Goal: Navigation & Orientation: Find specific page/section

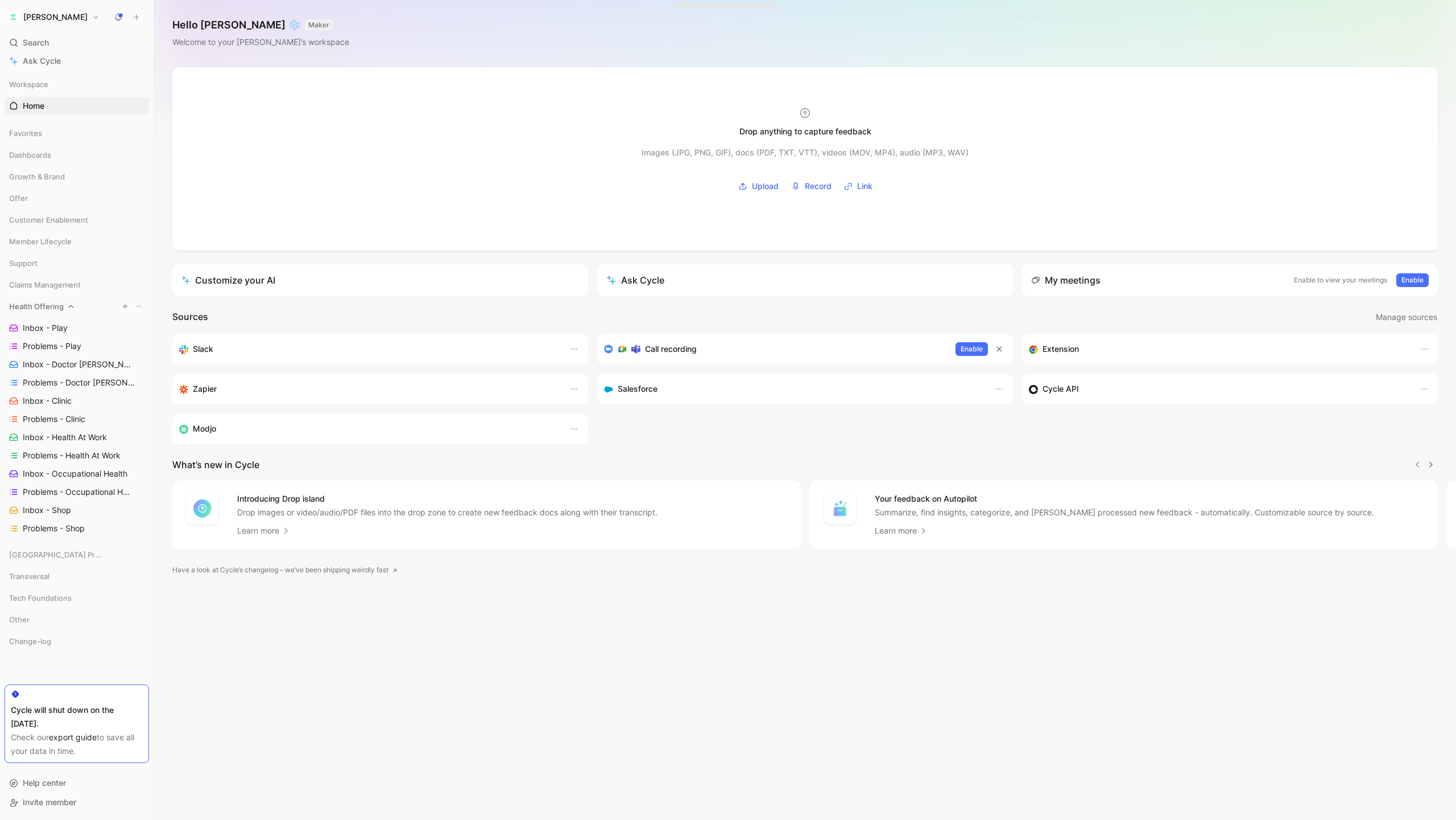
click at [68, 309] on icon at bounding box center [70, 306] width 8 height 8
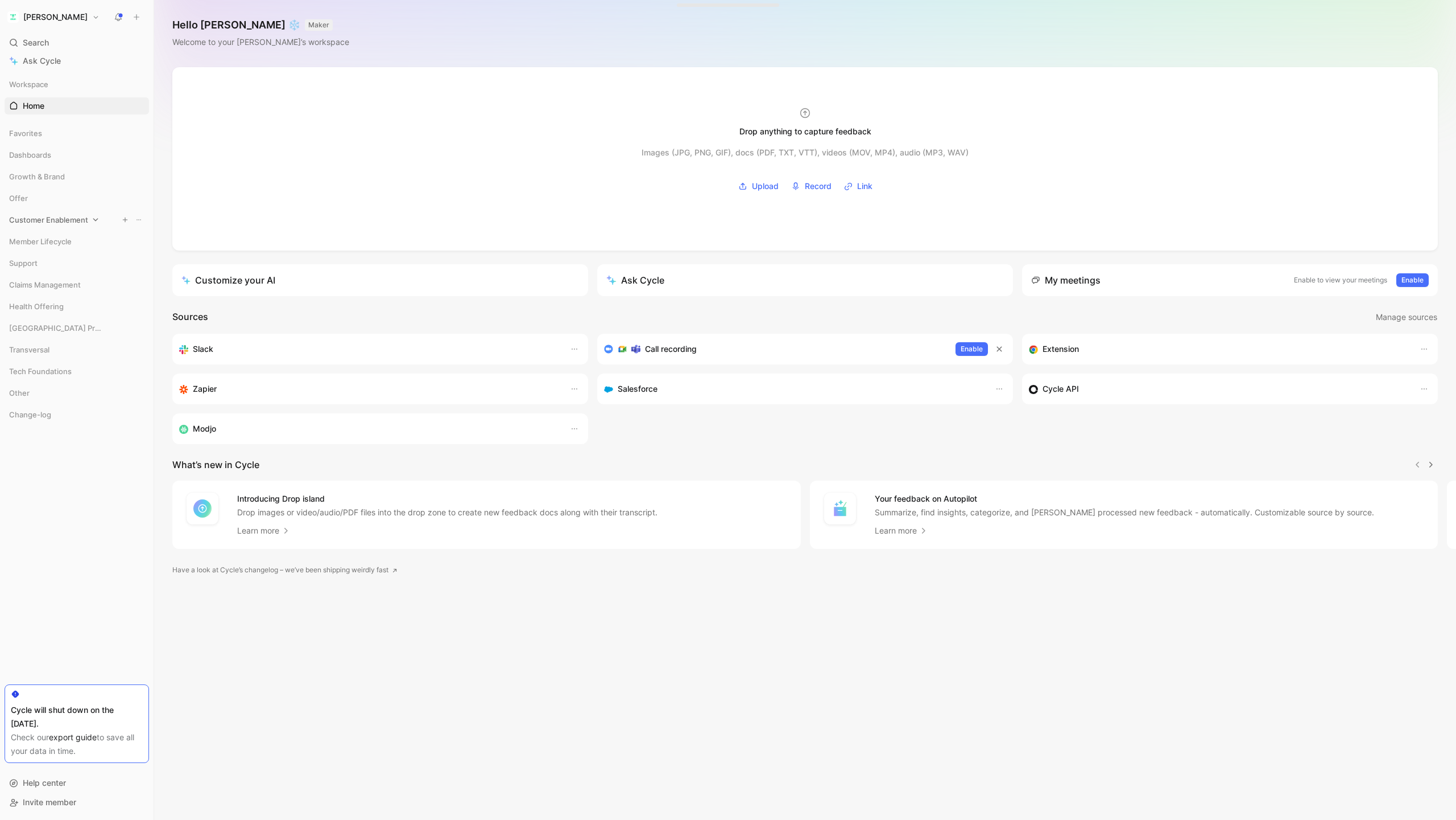
click at [89, 222] on div "Customer Enablement" at bounding box center [76, 220] width 144 height 17
click at [61, 348] on icon at bounding box center [56, 349] width 8 height 8
click at [65, 373] on span "Inbox - Customer dashboard" at bounding box center [76, 371] width 108 height 11
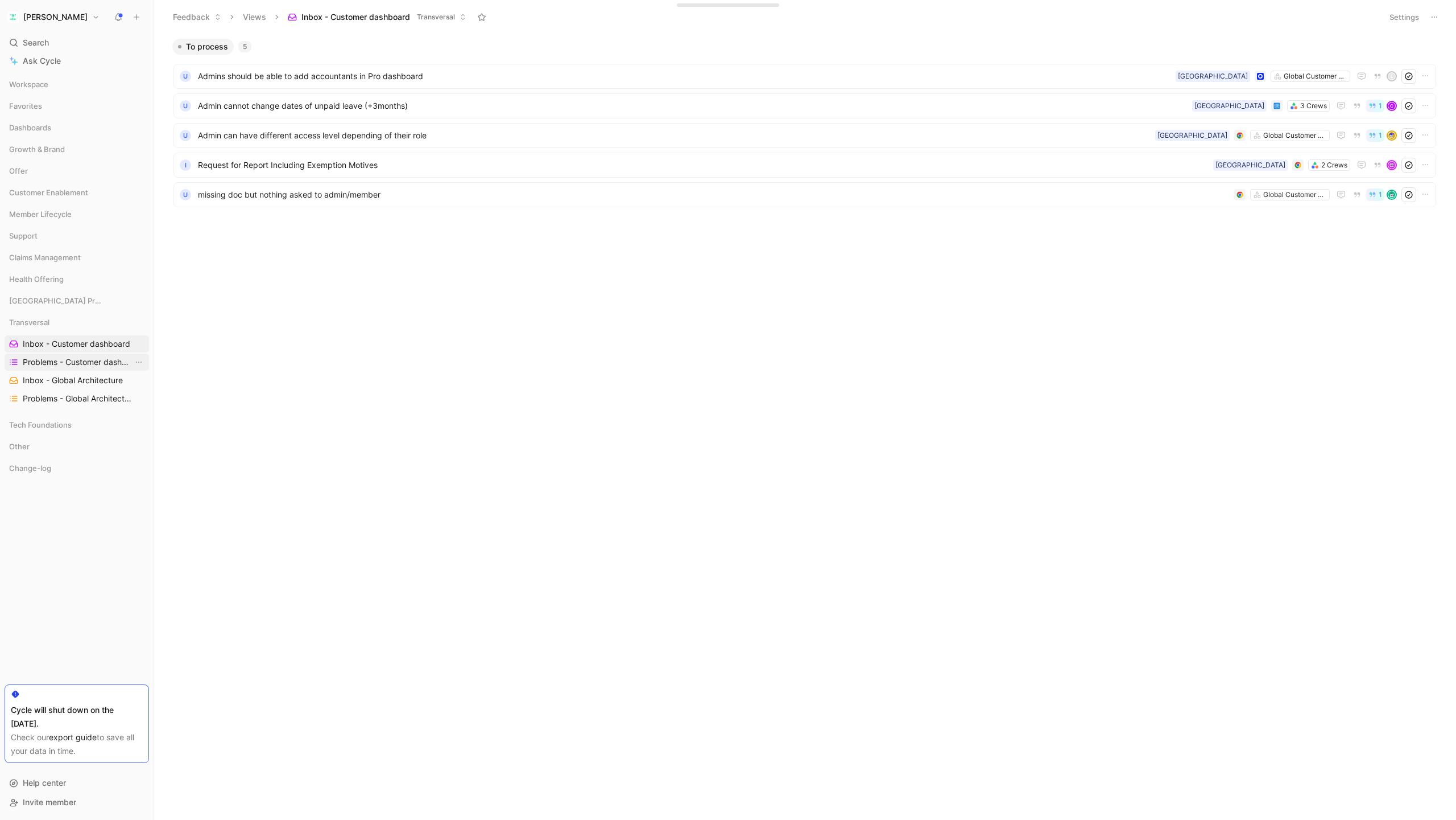
click at [76, 362] on span "Problems - Customer dashboard" at bounding box center [77, 361] width 110 height 11
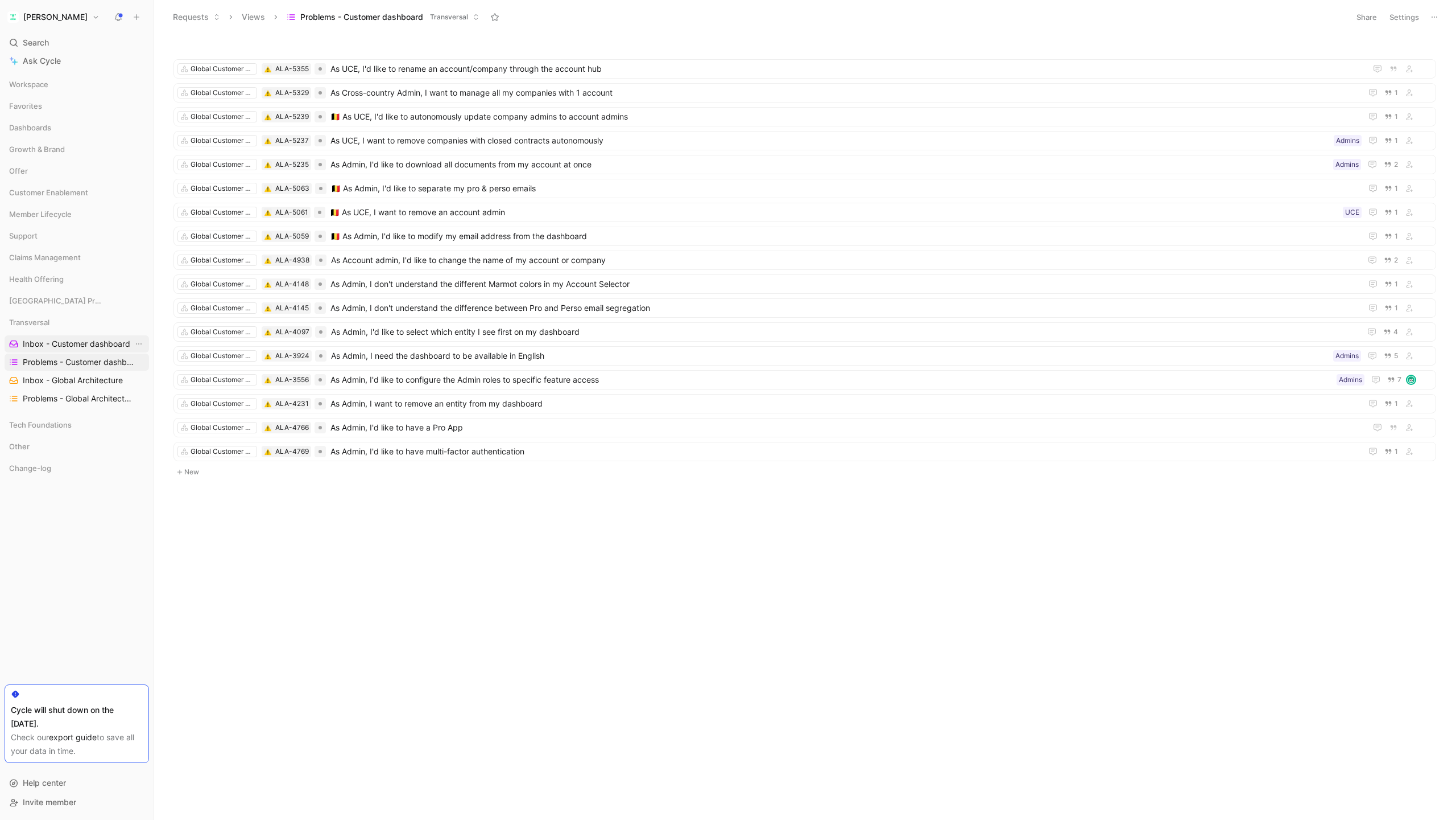
click at [44, 347] on span "Inbox - Customer dashboard" at bounding box center [76, 343] width 108 height 11
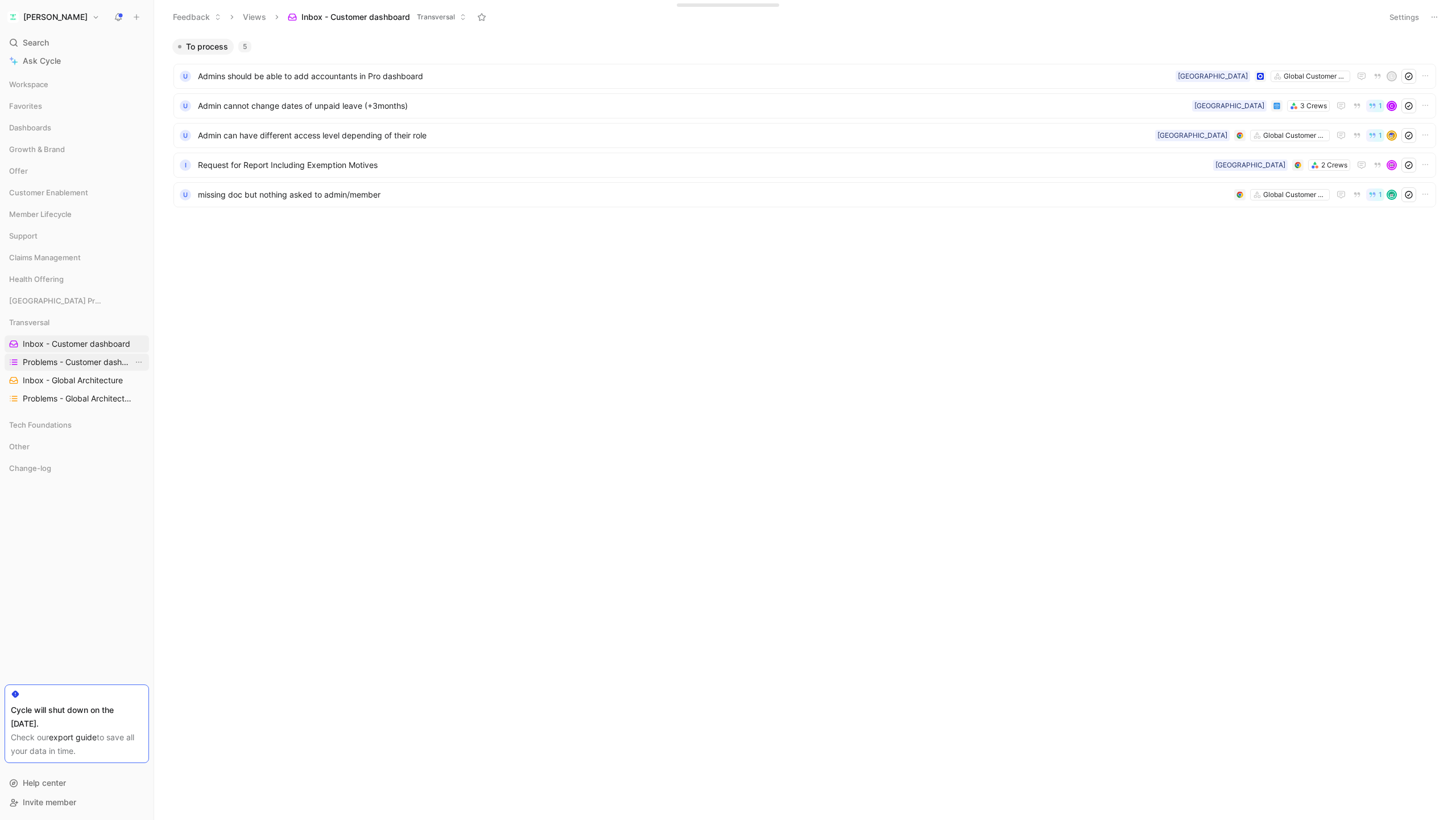
click at [85, 364] on span "Problems - Customer dashboard" at bounding box center [77, 361] width 110 height 11
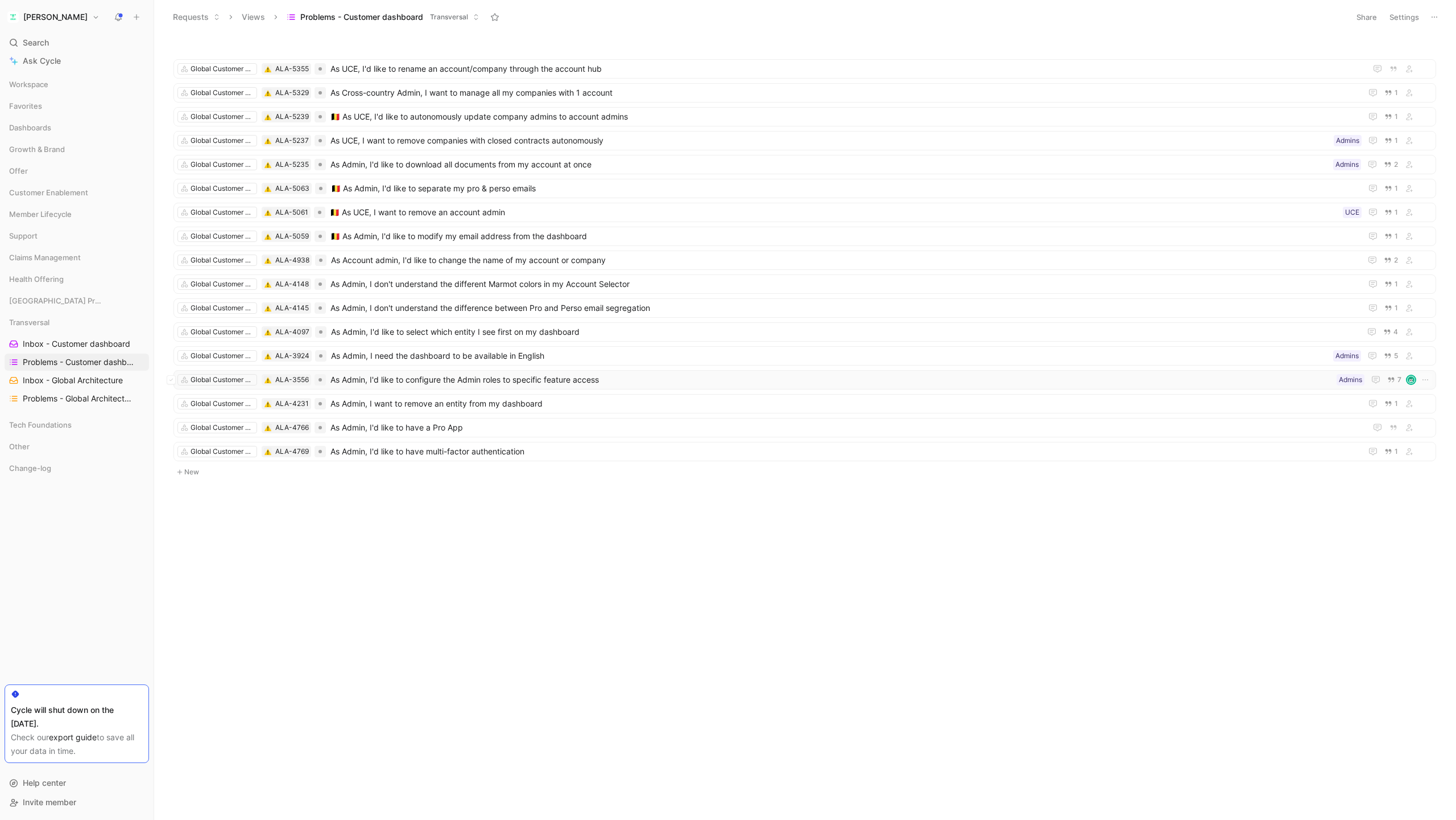
click at [814, 381] on span "As Admin, I'd like to configure the Admin roles to specific feature access" at bounding box center [832, 380] width 1002 height 14
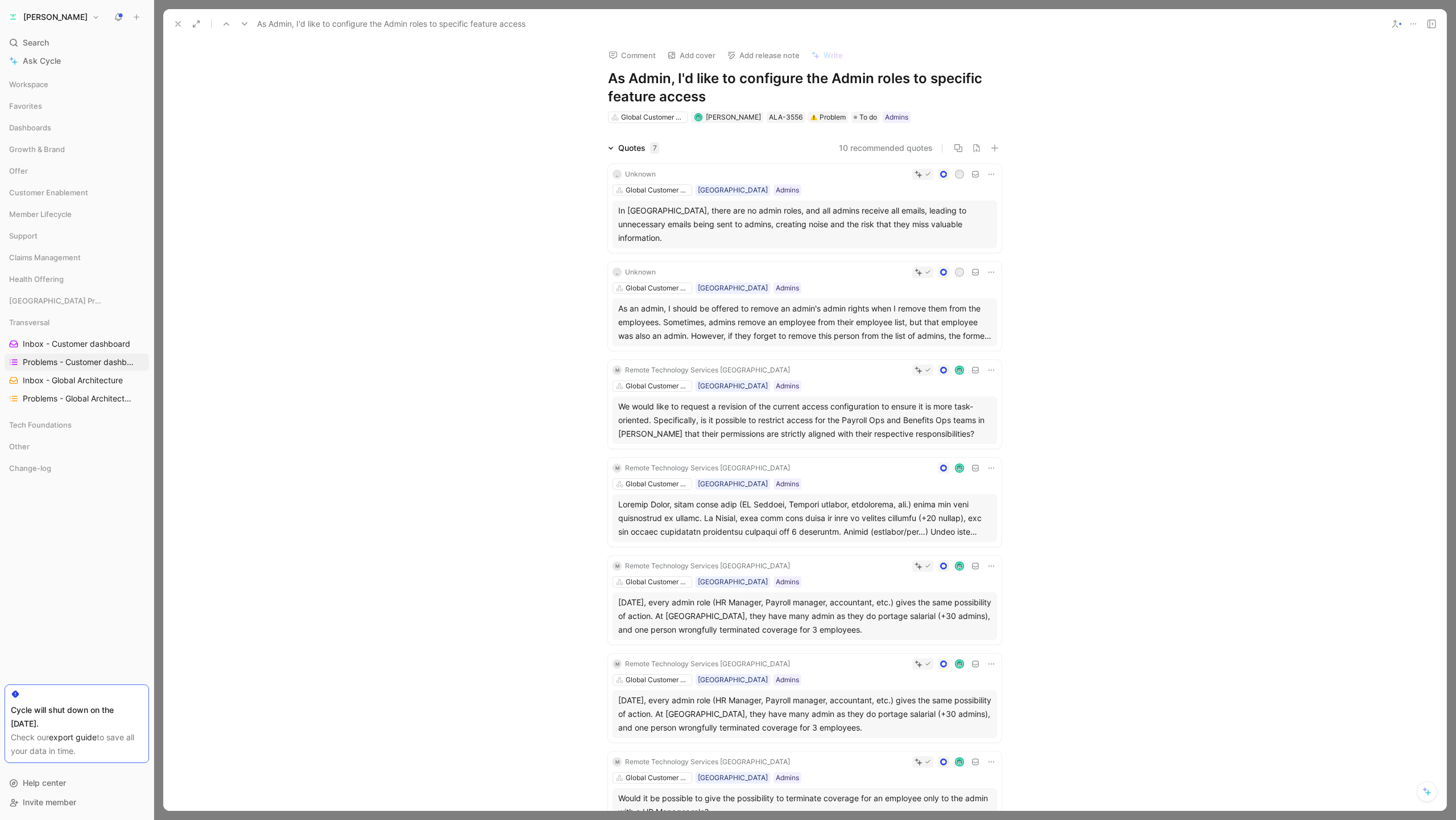
drag, startPoint x: 830, startPoint y: 76, endPoint x: 839, endPoint y: 88, distance: 15.0
click at [839, 88] on h1 "As Admin, I'd like to configure the Admin roles to specific feature access" at bounding box center [804, 88] width 393 height 36
click at [729, 89] on h1 "As Admin, I'd like to configure the Admin roles to specific feature access" at bounding box center [804, 88] width 393 height 36
click at [1454, 60] on div at bounding box center [806, 410] width 1302 height 820
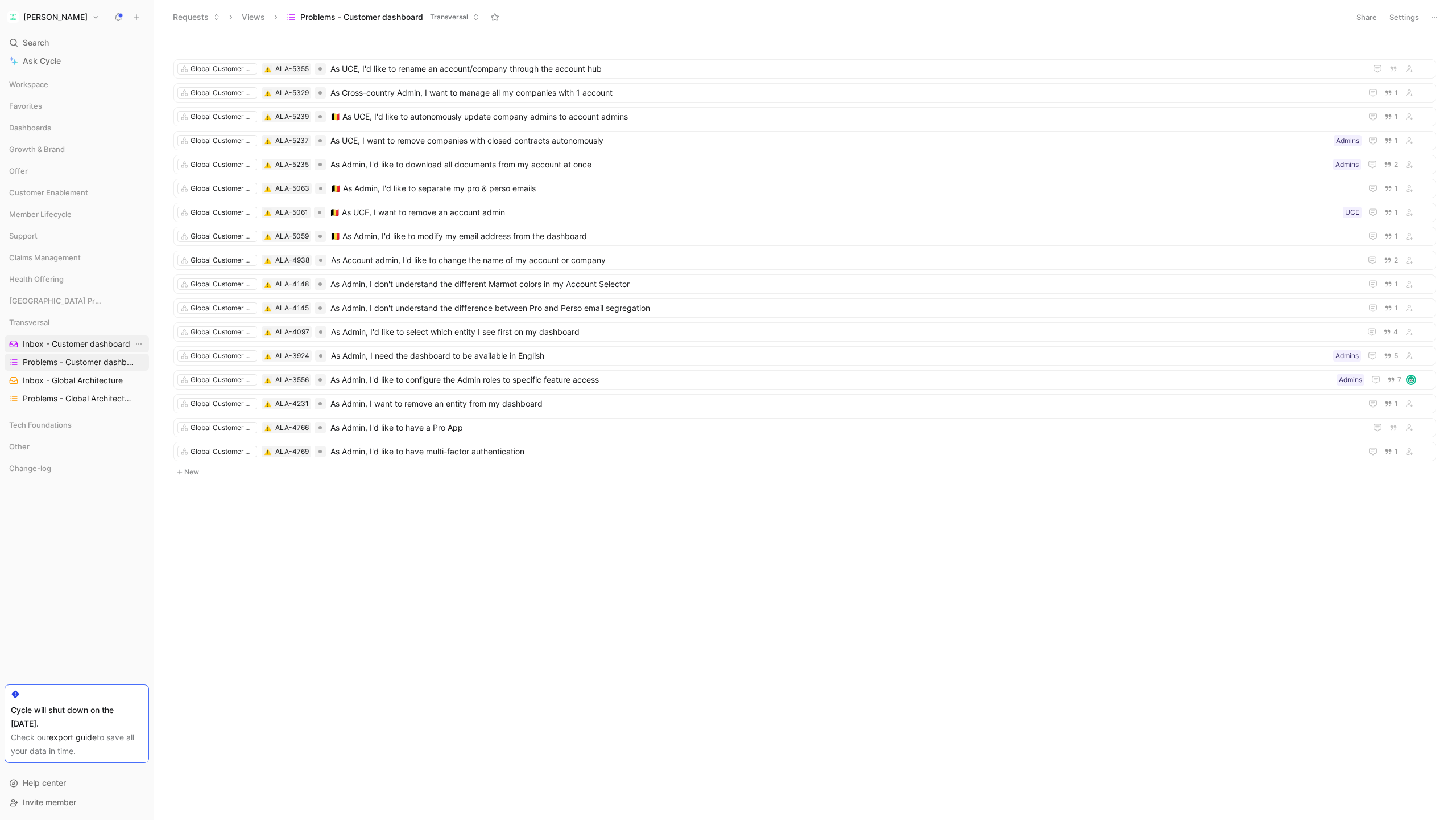
click at [72, 344] on span "Inbox - Customer dashboard" at bounding box center [76, 343] width 108 height 11
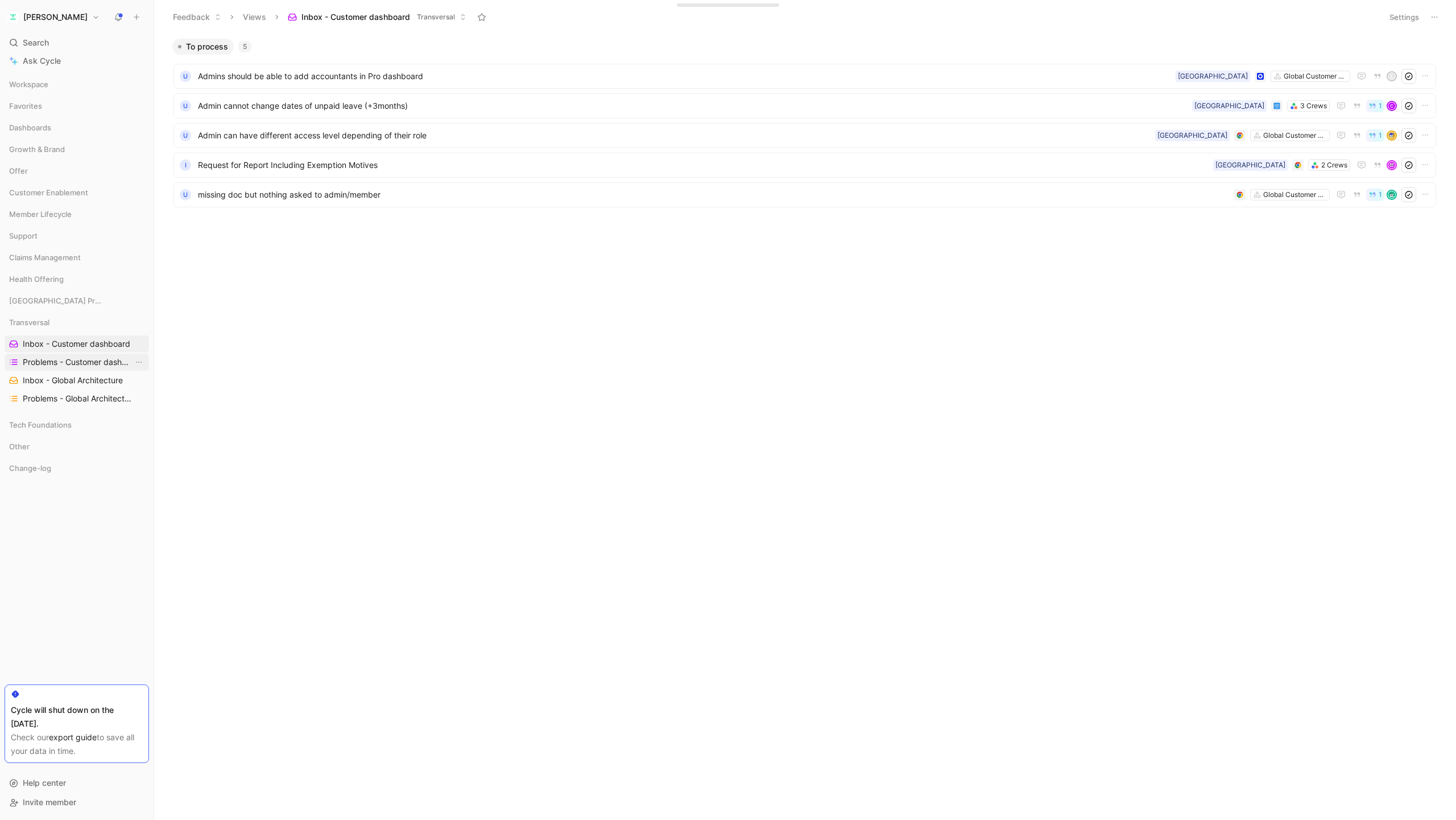
click at [76, 354] on link "Problems - Customer dashboard" at bounding box center [76, 362] width 144 height 17
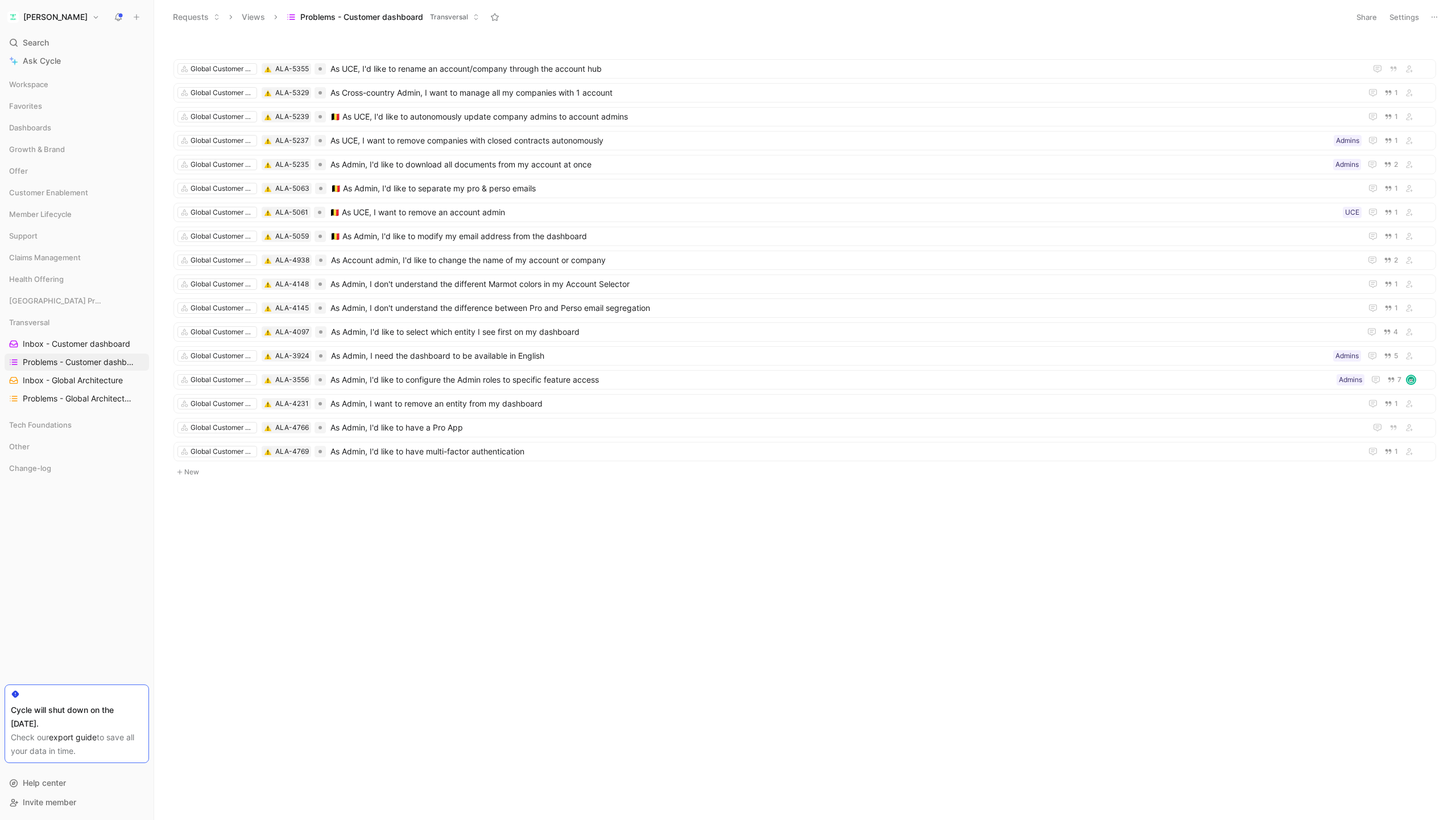
click at [463, 501] on div "Global Customer Dashboard ALA-5355 As UCE, I'd like to rename an account/compan…" at bounding box center [804, 287] width 1287 height 498
